Goal: Task Accomplishment & Management: Use online tool/utility

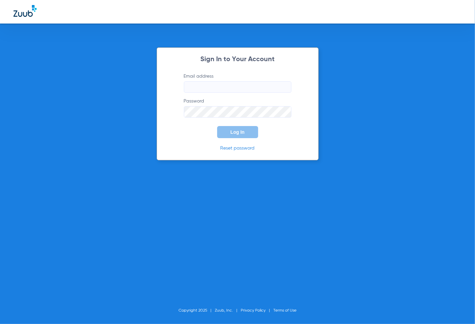
type input "[EMAIL_ADDRESS][DOMAIN_NAME]"
click at [247, 135] on button "Log In" at bounding box center [237, 132] width 41 height 12
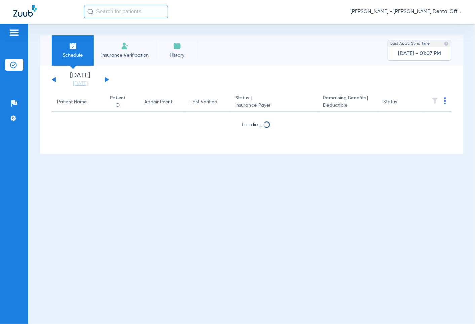
click at [104, 79] on div "[DATE] [DATE] [DATE] [DATE] [DATE] [DATE] [DATE] [DATE] [DATE] [DATE] [DATE] [D…" at bounding box center [80, 79] width 57 height 15
click at [105, 79] on button at bounding box center [107, 79] width 4 height 5
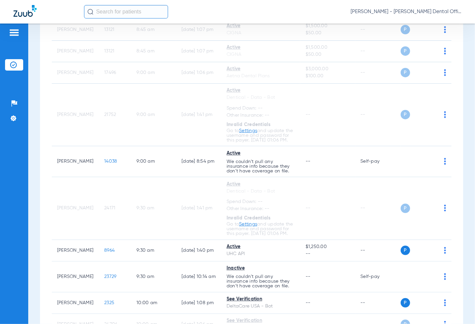
scroll to position [299, 0]
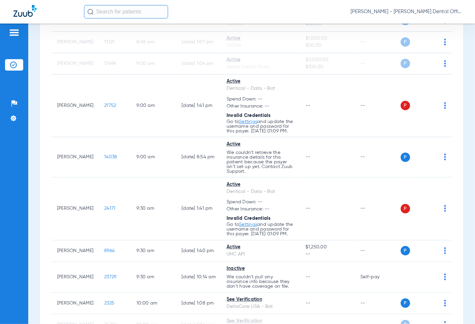
click at [444, 160] on img at bounding box center [445, 157] width 2 height 7
click at [414, 200] on span "Verify Now" at bounding box center [420, 198] width 32 height 5
click at [438, 162] on div "P S" at bounding box center [424, 157] width 46 height 9
click at [444, 160] on img at bounding box center [445, 157] width 2 height 7
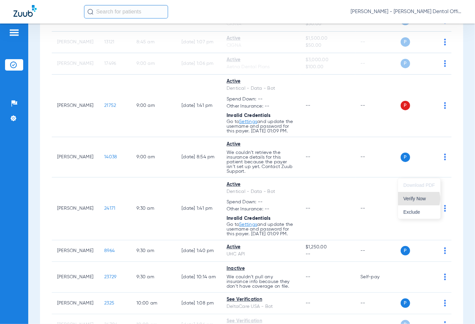
click at [415, 199] on span "Verify Now" at bounding box center [420, 198] width 32 height 5
